Goal: Task Accomplishment & Management: Manage account settings

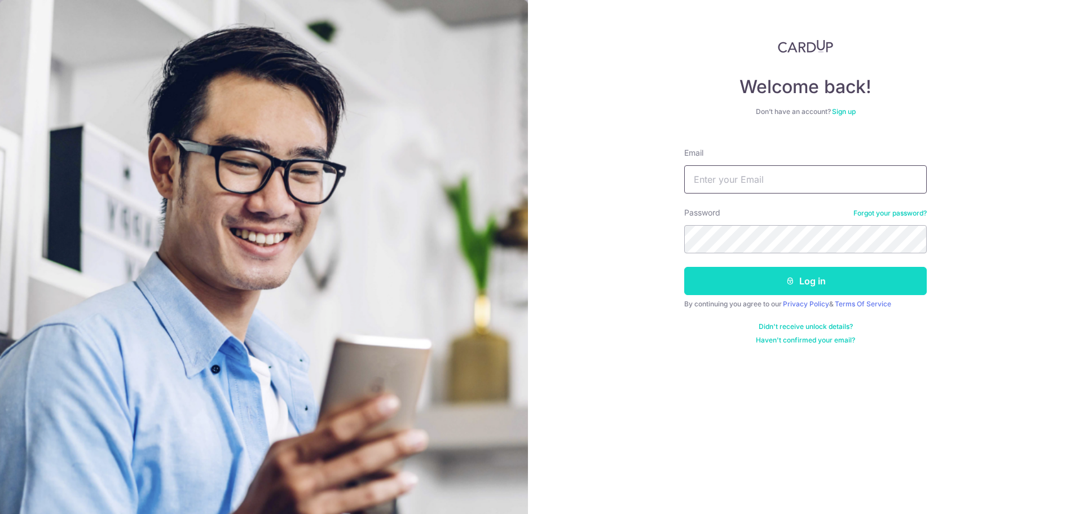
type input "[EMAIL_ADDRESS][DOMAIN_NAME]"
click at [793, 278] on icon "submit" at bounding box center [790, 280] width 9 height 9
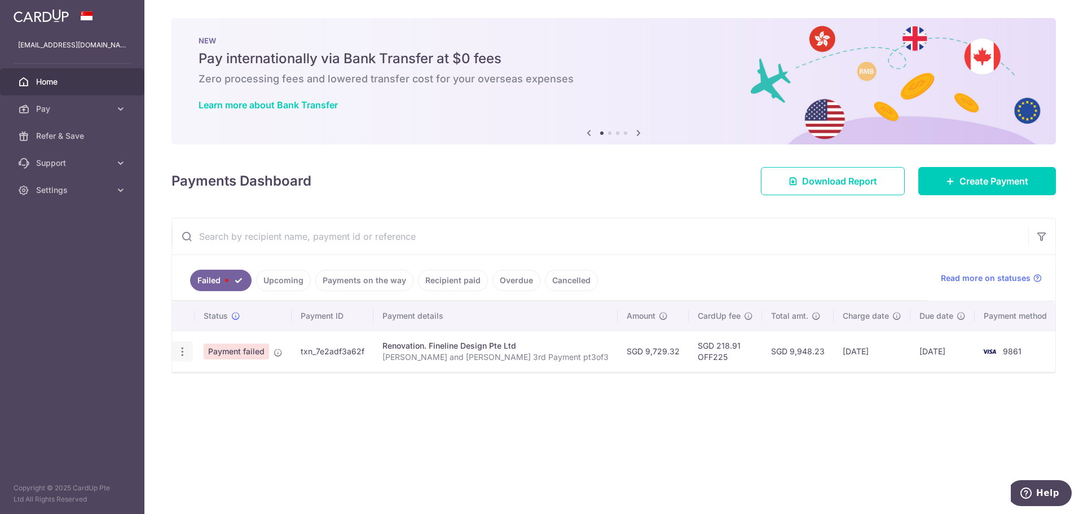
click at [184, 354] on icon "button" at bounding box center [183, 352] width 12 height 12
click at [209, 382] on span "Update payment" at bounding box center [242, 383] width 77 height 14
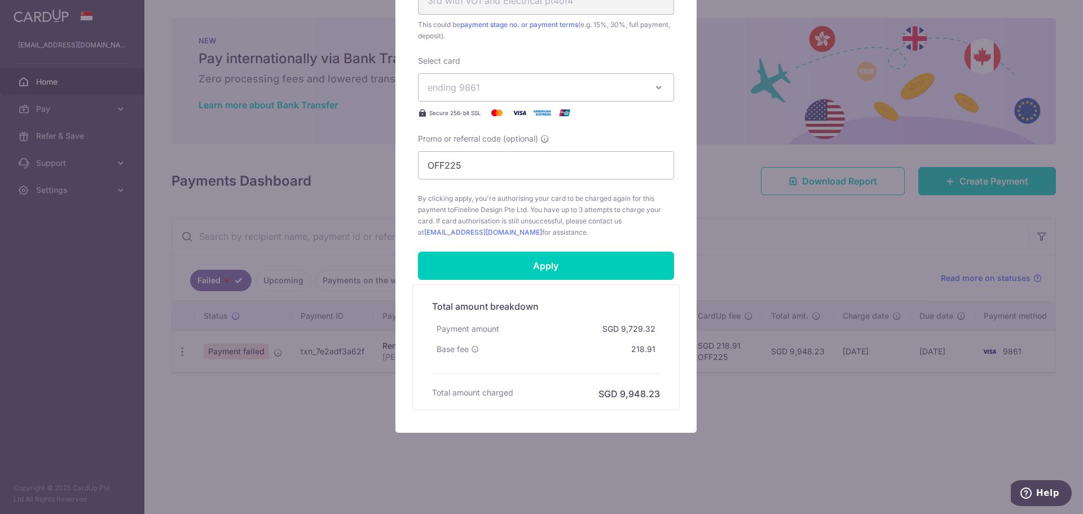
scroll to position [486, 0]
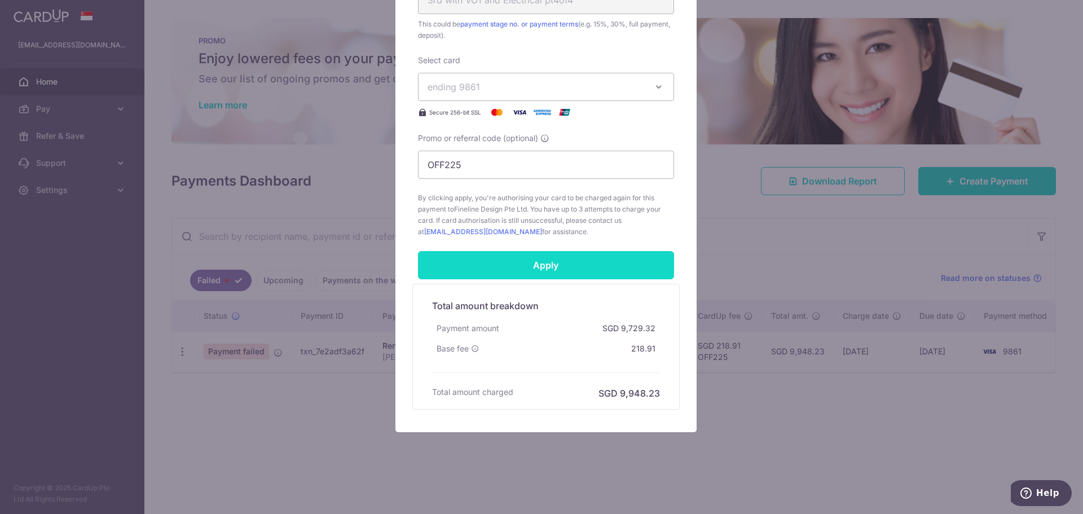
click at [603, 271] on input "Apply" at bounding box center [546, 265] width 256 height 28
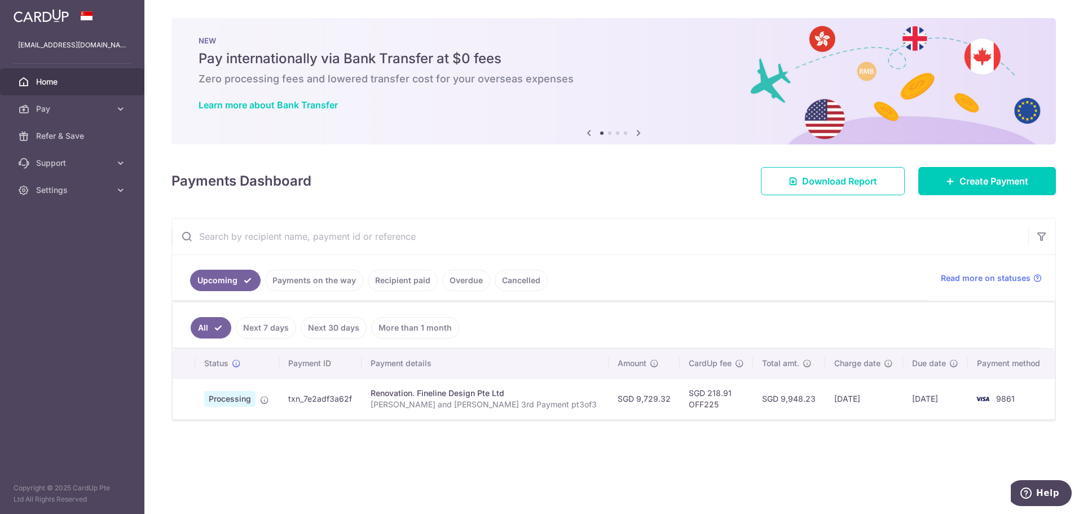
click at [268, 283] on link "Payments on the way" at bounding box center [314, 280] width 98 height 21
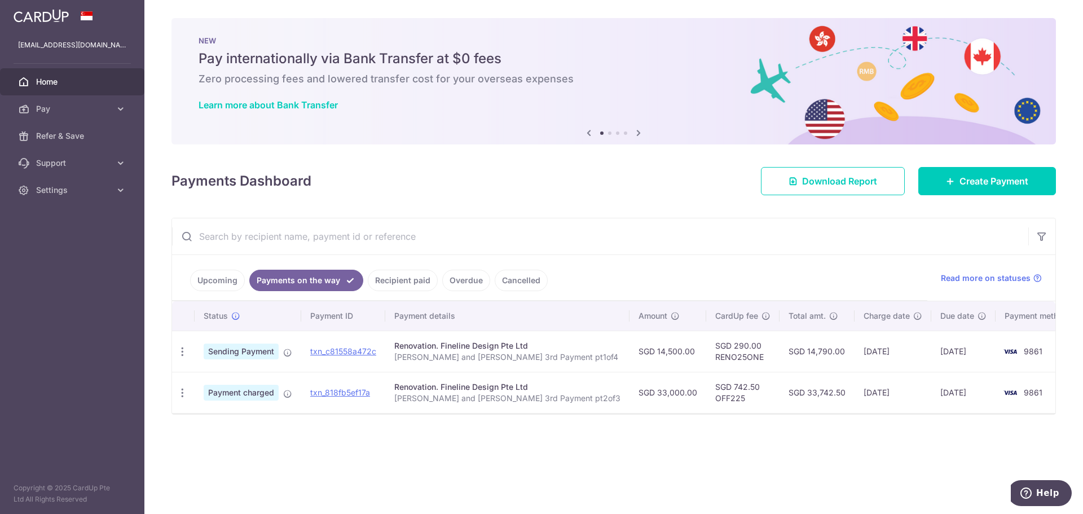
click at [408, 277] on link "Recipient paid" at bounding box center [403, 280] width 70 height 21
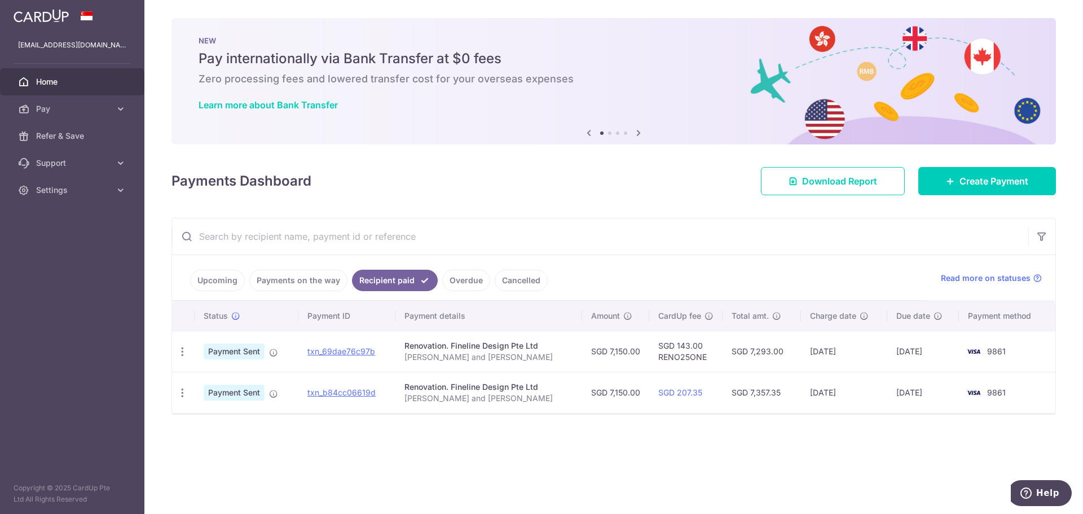
click at [289, 283] on link "Payments on the way" at bounding box center [298, 280] width 98 height 21
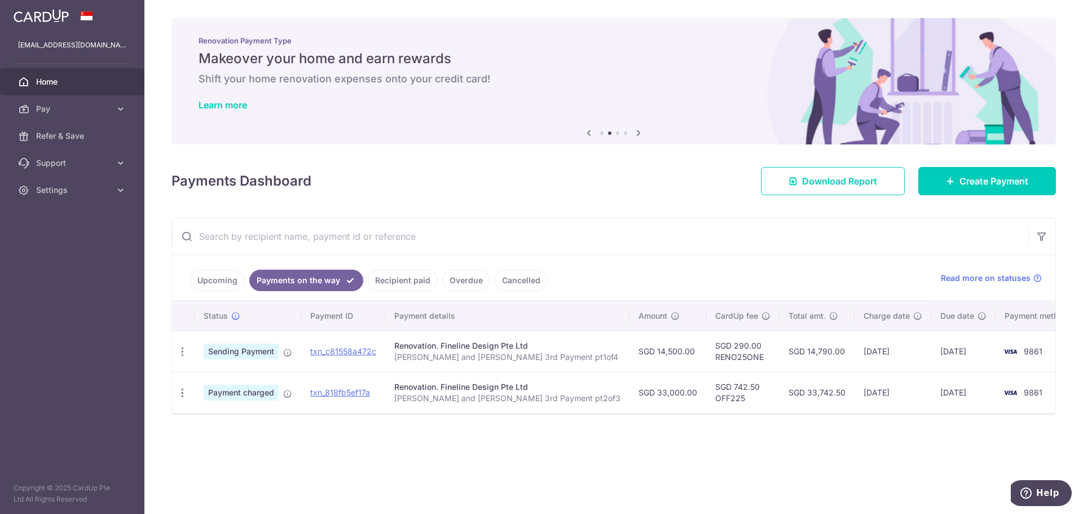
click at [517, 278] on link "Cancelled" at bounding box center [521, 280] width 53 height 21
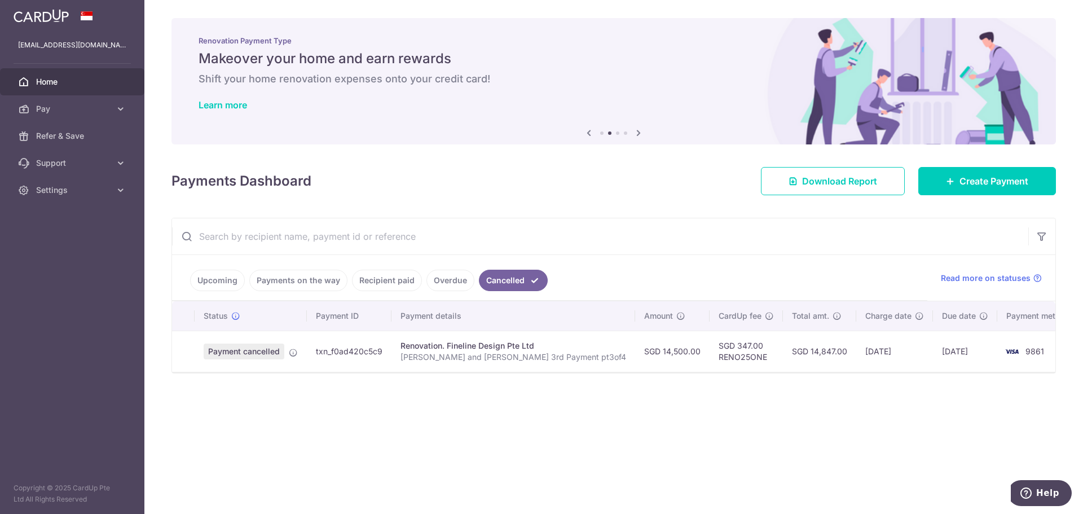
click at [445, 286] on link "Overdue" at bounding box center [450, 280] width 48 height 21
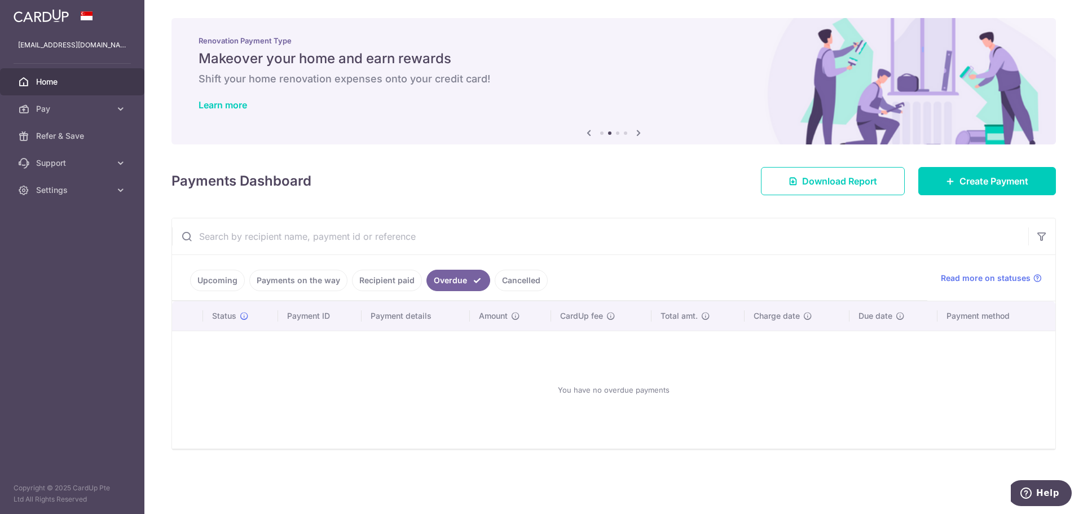
click at [383, 284] on link "Recipient paid" at bounding box center [387, 280] width 70 height 21
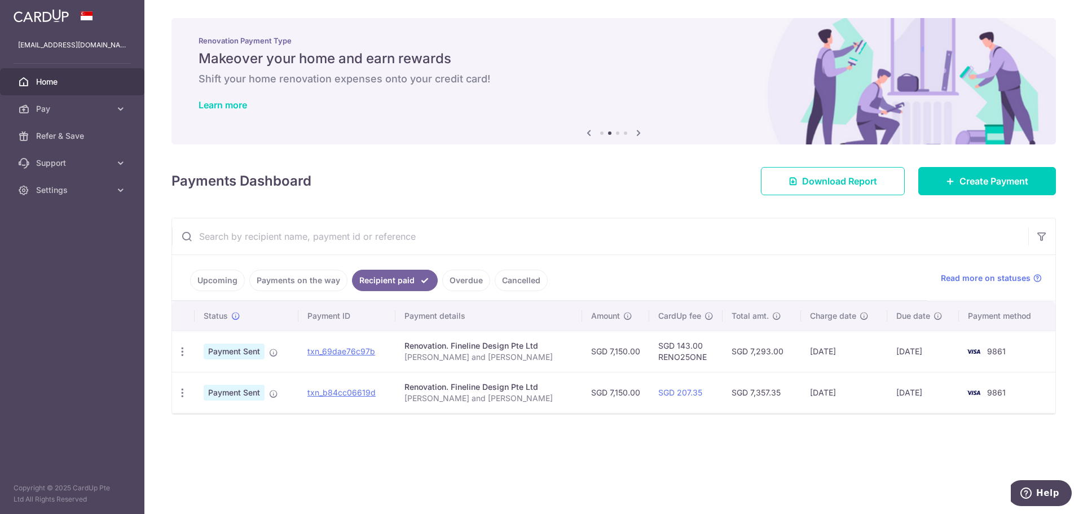
click at [288, 284] on link "Payments on the way" at bounding box center [298, 280] width 98 height 21
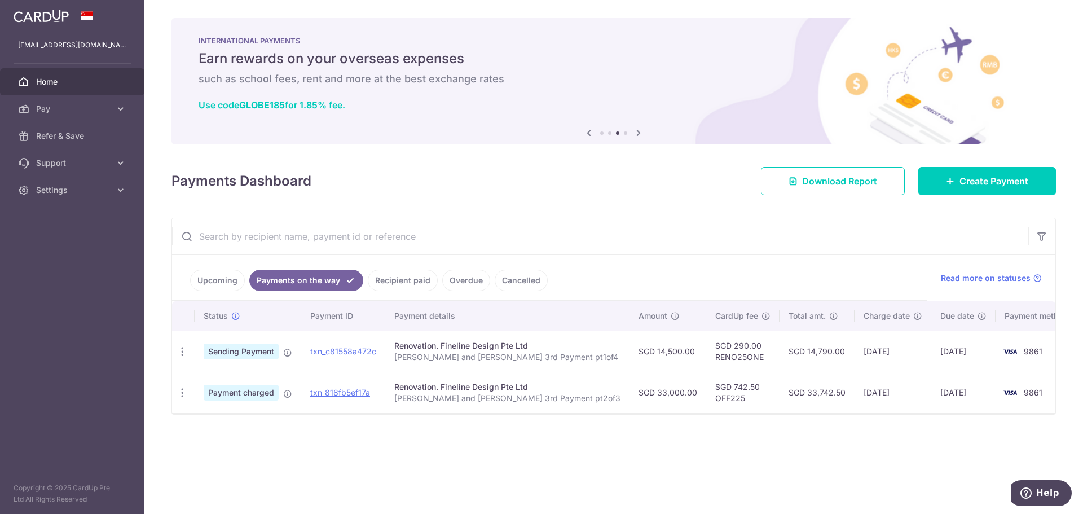
click at [222, 282] on link "Upcoming" at bounding box center [217, 280] width 55 height 21
